Goal: Check status: Check status

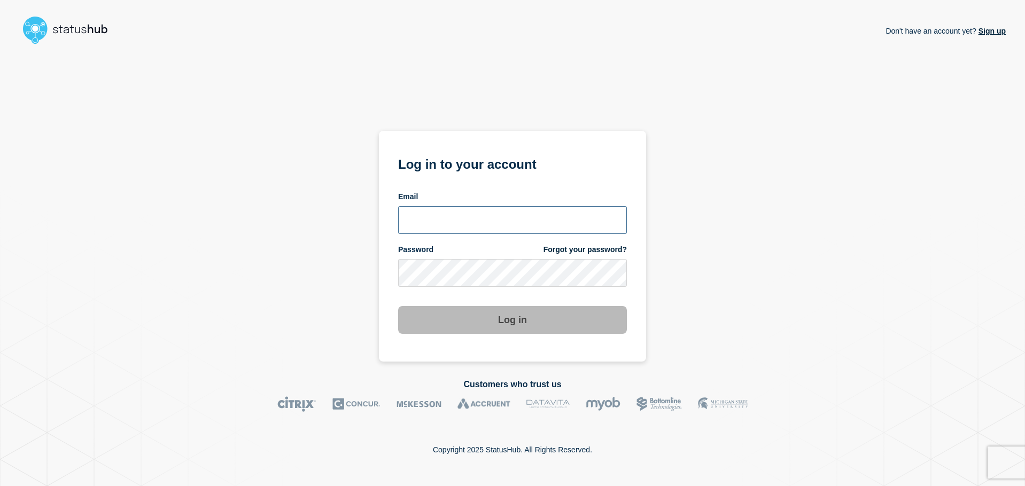
click at [495, 214] on input "email input" at bounding box center [512, 220] width 229 height 28
click at [428, 223] on input "email input" at bounding box center [512, 220] width 229 height 28
type input "bkotha@clemson.edu"
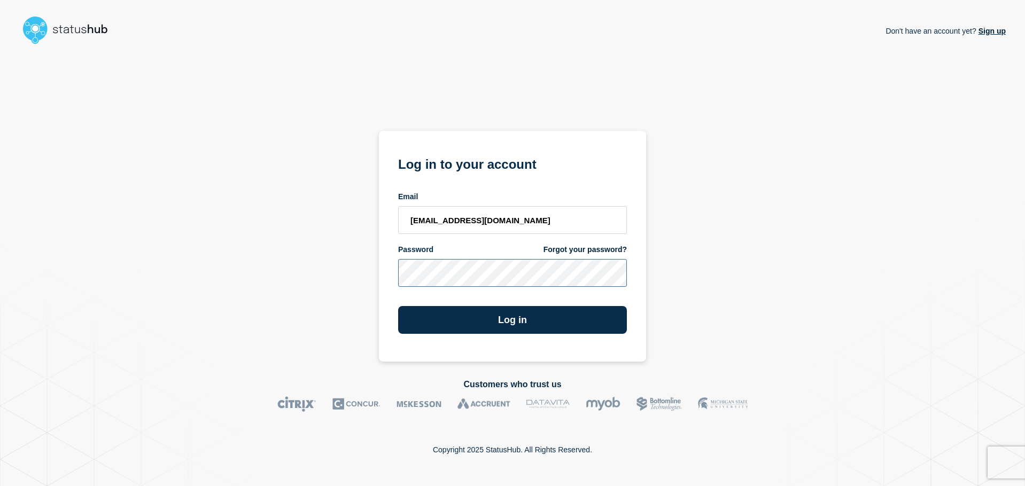
click at [398, 306] on button "Log in" at bounding box center [512, 320] width 229 height 28
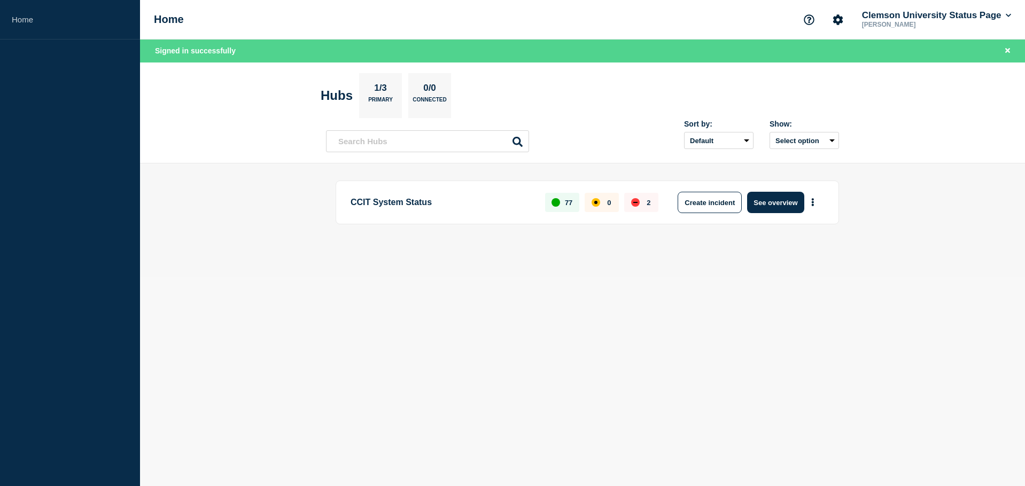
click at [635, 205] on div "down" at bounding box center [635, 202] width 9 height 9
click at [761, 204] on button "See overview" at bounding box center [775, 202] width 57 height 21
